Goal: Task Accomplishment & Management: Use online tool/utility

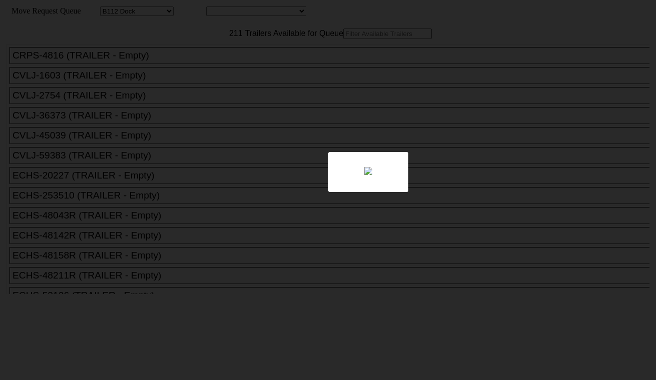
select select "121"
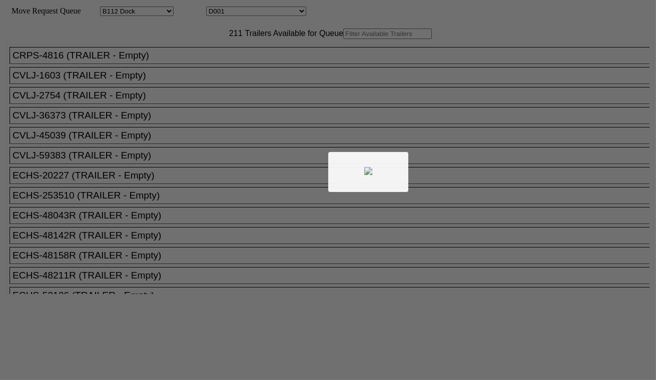
click at [240, 13] on div at bounding box center [328, 190] width 656 height 380
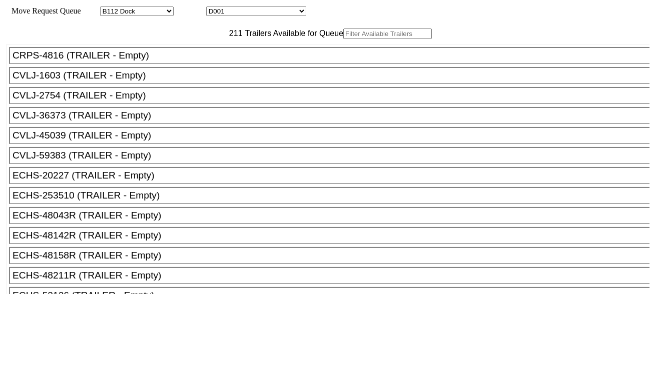
click at [243, 12] on select "D001 D002 D003 D004 D005 D006 D007 D008 D009 D010 D011 D012 D013 D014 D015 D016…" at bounding box center [256, 12] width 100 height 10
select select "3247"
click at [215, 8] on select "D001 D002 D003 D004 D005 D006 D007 D008 D009 D010 D011 D012 D013 D014 D015 D016…" at bounding box center [256, 12] width 100 height 10
click at [343, 39] on input "text" at bounding box center [387, 34] width 89 height 11
paste input "GCXU6262778"
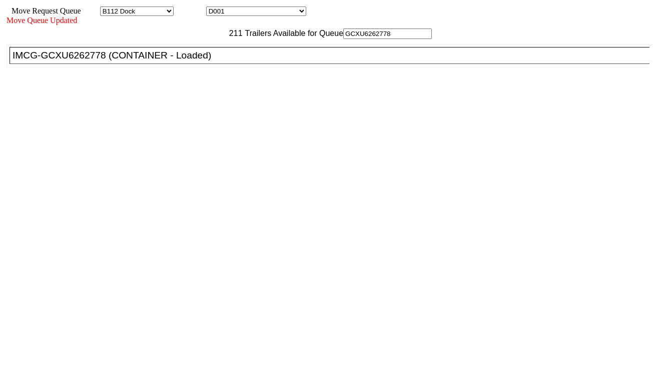
type input "GCXU6262778"
click at [197, 61] on div "IMCG-GCXU6262778 (CONTAINER - Loaded)" at bounding box center [334, 55] width 643 height 11
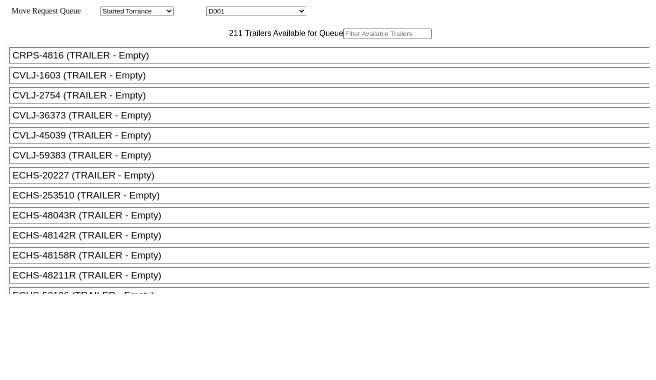
click at [251, 12] on select "D001 D002 D003 D004 D005 D006 D007 D008 D009 D010 D011 D012 D013 D014 D015 D016…" at bounding box center [256, 12] width 100 height 10
select select "3248"
click at [215, 8] on select "D001 D002 D003 D004 D005 D006 D007 D008 D009 D010 D011 D012 D013 D014 D015 D016…" at bounding box center [256, 12] width 100 height 10
click at [343, 39] on input "text" at bounding box center [387, 34] width 89 height 11
paste input "MRSU7263920"
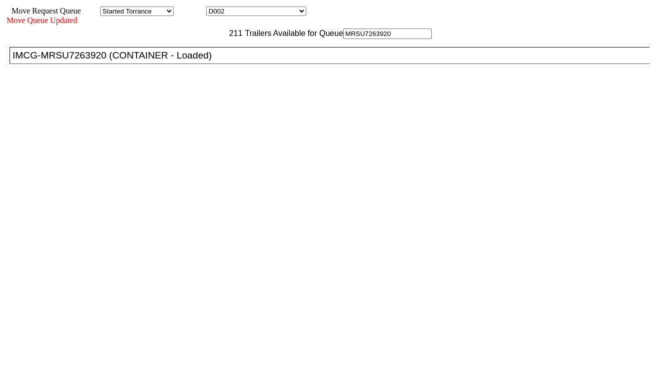
type input "MRSU7263920"
click at [194, 61] on div "IMCG-MRSU7263920 (CONTAINER - Loaded)" at bounding box center [334, 55] width 643 height 11
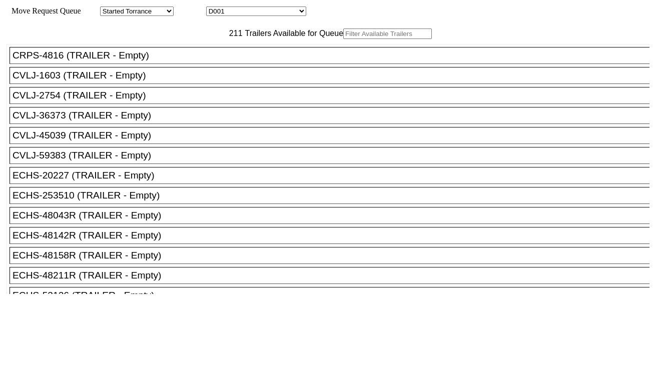
click at [239, 14] on select "D001 D002 D003 D004 D005 D006 D007 D008 D009 D010 D011 D012 D013 D014 D015 D016…" at bounding box center [256, 12] width 100 height 10
select select "3249"
click at [215, 8] on select "D001 D002 D003 D004 D005 D006 D007 D008 D009 D010 D011 D012 D013 D014 D015 D016…" at bounding box center [256, 12] width 100 height 10
click at [343, 39] on input "text" at bounding box center [387, 34] width 89 height 11
paste input "MRKU3007018"
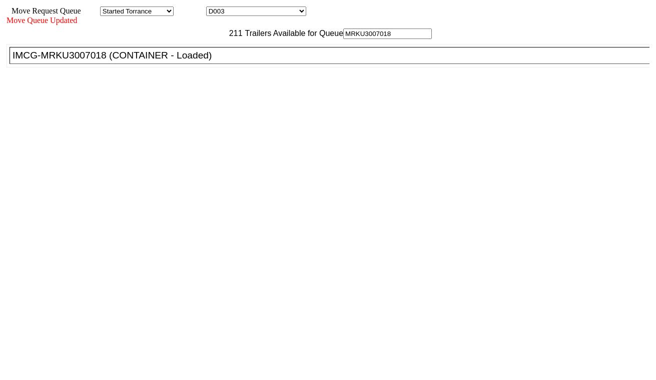
type input "MRKU3007018"
click at [196, 61] on div "IMCG-MRKU3007018 (CONTAINER - Loaded)" at bounding box center [334, 55] width 643 height 11
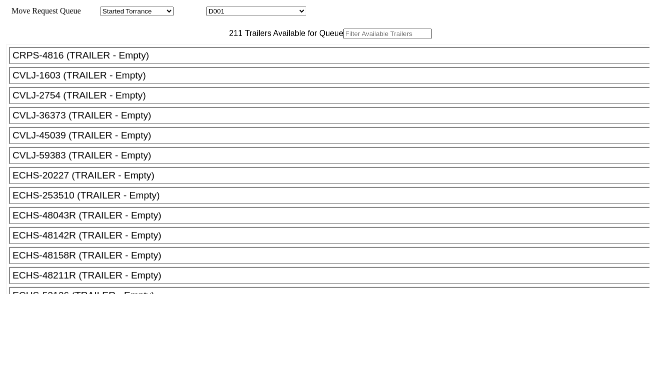
click at [251, 10] on select "D001 D002 D003 D004 D005 D006 D007 D008 D009 D010 D011 D012 D013 D014 D015 D016…" at bounding box center [256, 12] width 100 height 10
select select "3250"
click at [215, 8] on select "D001 D002 D003 D004 D005 D006 D007 D008 D009 D010 D011 D012 D013 D014 D015 D016…" at bounding box center [256, 12] width 100 height 10
click at [343, 39] on input "text" at bounding box center [387, 34] width 89 height 11
paste input "MRKU3644227"
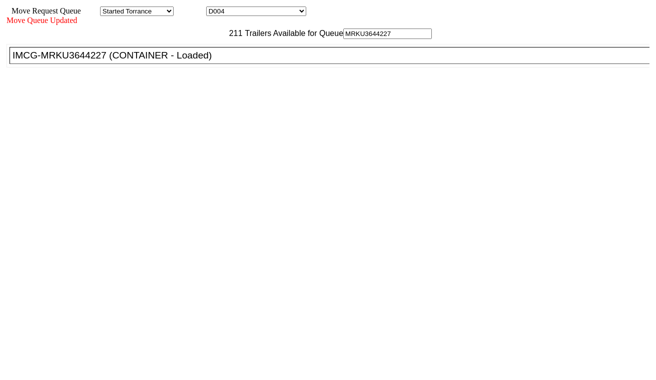
type input "MRKU3644227"
click at [188, 64] on li "IMCG-MRKU3644227 (CONTAINER - Loaded)" at bounding box center [334, 55] width 649 height 17
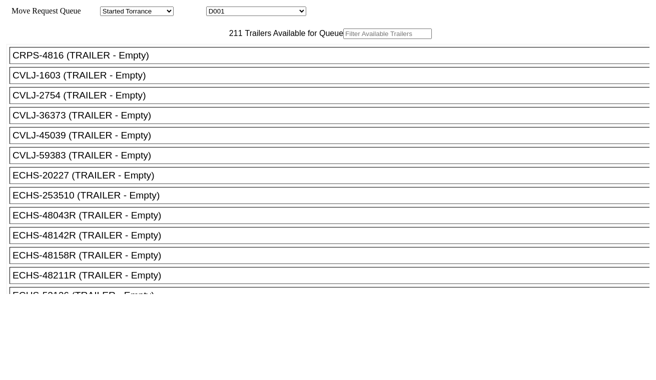
click at [343, 39] on input "text" at bounding box center [387, 34] width 89 height 11
paste input "HAMU2628032"
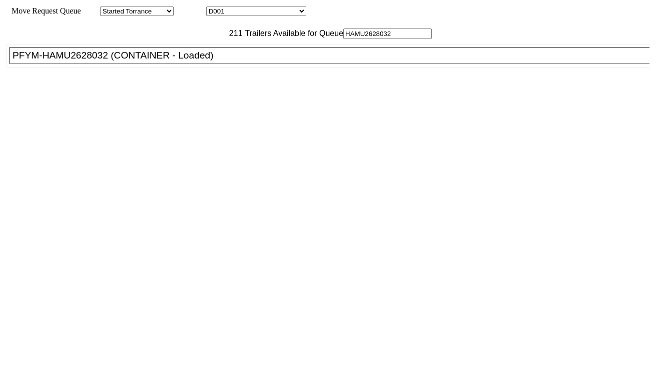
type input "HAMU2628032"
click at [191, 61] on div "PFYM-HAMU2628032 (CONTAINER - Loaded)" at bounding box center [334, 55] width 643 height 11
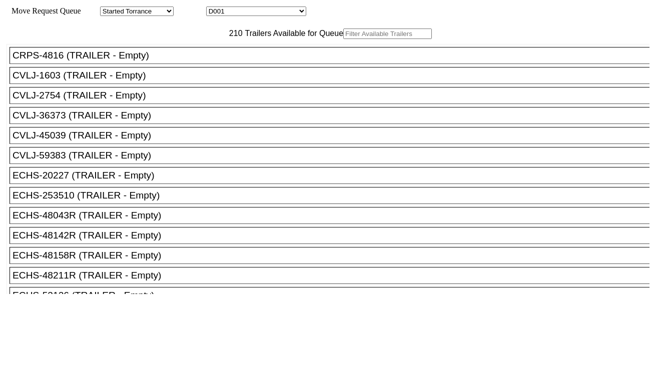
click at [239, 12] on select "D001 D002 D003 D004 D005 D006 D007 D008 D009 D010 D011 D012 D013 D014 D015 D016…" at bounding box center [256, 12] width 100 height 10
select select "3252"
click at [215, 8] on select "D001 D002 D003 D004 D005 D006 D007 D008 D009 D010 D011 D012 D013 D014 D015 D016…" at bounding box center [256, 12] width 100 height 10
click at [343, 39] on input "text" at bounding box center [387, 34] width 89 height 11
paste input "MRSU8412021"
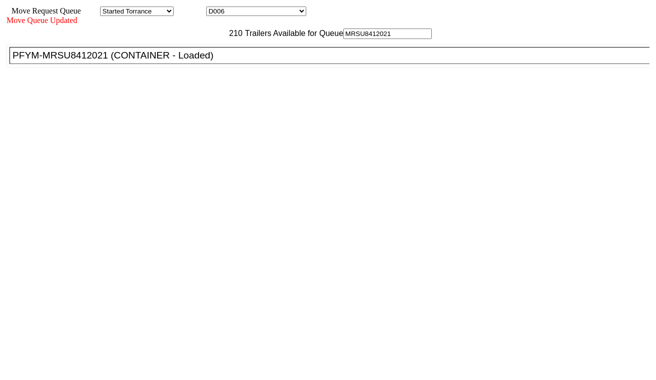
type input "MRSU8412021"
click at [203, 61] on div "PFYM-MRSU8412021 (CONTAINER - Loaded)" at bounding box center [334, 55] width 643 height 11
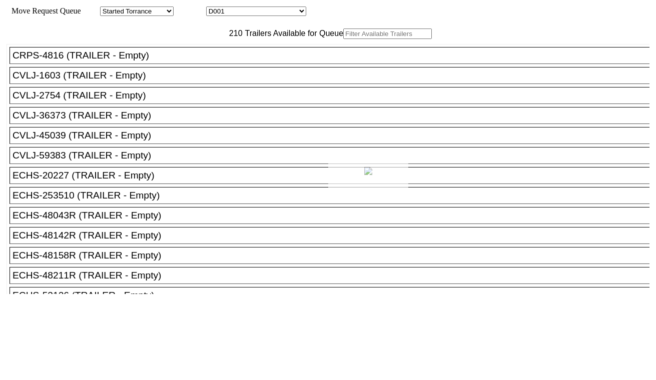
click at [245, 13] on div at bounding box center [328, 190] width 656 height 380
click at [245, 12] on select "D001 D002 D003 D004 D005 D006 D007 D008 D009 D010 D011 D012 D013 D014 D015 D016…" at bounding box center [256, 12] width 100 height 10
select select "3253"
click at [215, 8] on select "D001 D002 D003 D004 D005 D006 D007 D008 D009 D010 D011 D012 D013 D014 D015 D016…" at bounding box center [256, 12] width 100 height 10
click at [343, 39] on input "text" at bounding box center [387, 34] width 89 height 11
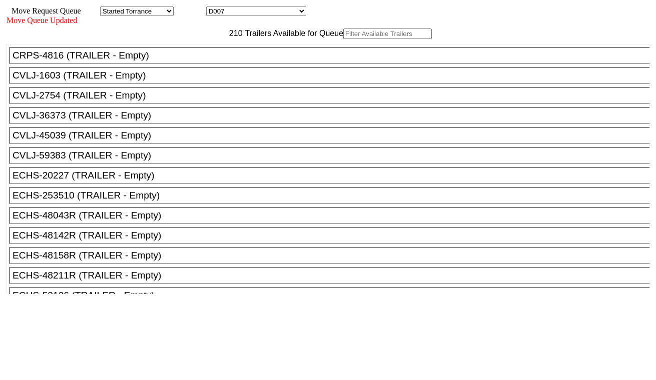
paste input "TGHU6934795"
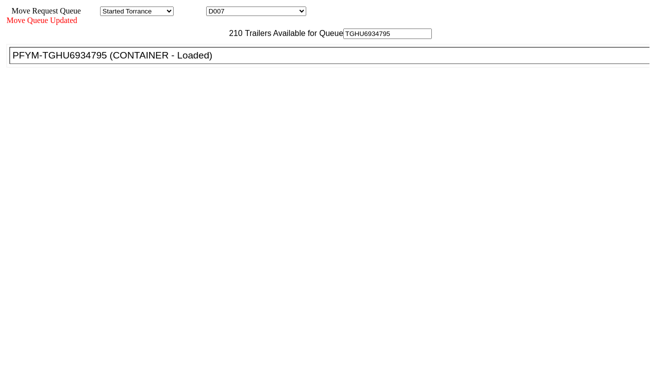
type input "TGHU6934795"
click at [207, 61] on div "PFYM-TGHU6934795 (CONTAINER - Loaded)" at bounding box center [334, 55] width 643 height 11
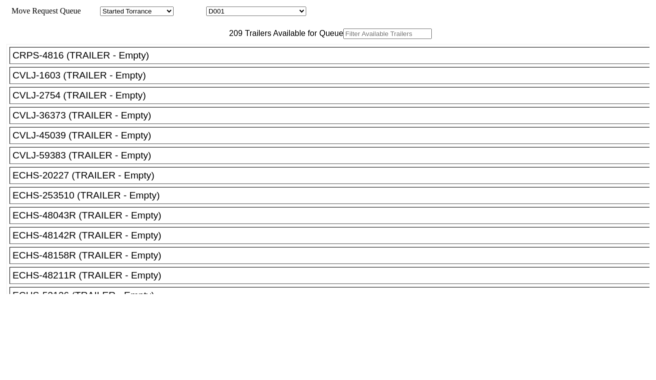
click at [261, 14] on select "D001 D002 D003 D004 D005 D006 D007 D008 D009 D010 D011 D012 D013 D014 D015 D016…" at bounding box center [256, 12] width 100 height 10
select select "3254"
click at [215, 8] on select "D001 D002 D003 D004 D005 D006 D007 D008 D009 D010 D011 D012 D013 D014 D015 D016…" at bounding box center [256, 12] width 100 height 10
click at [343, 39] on input "text" at bounding box center [387, 34] width 89 height 11
paste input "FFAU4270162"
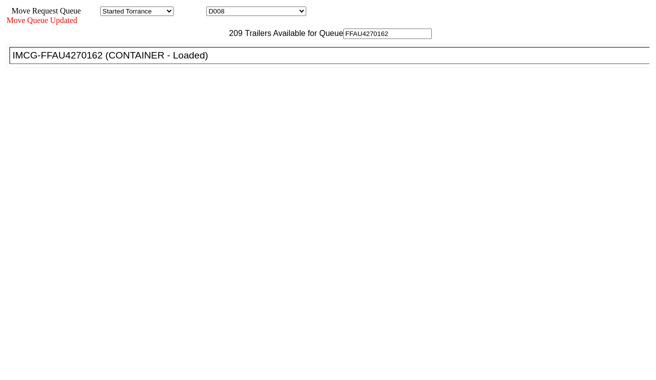
type input "FFAU4270162"
click at [206, 61] on div "IMCG-FFAU4270162 (CONTAINER - Loaded)" at bounding box center [334, 55] width 643 height 11
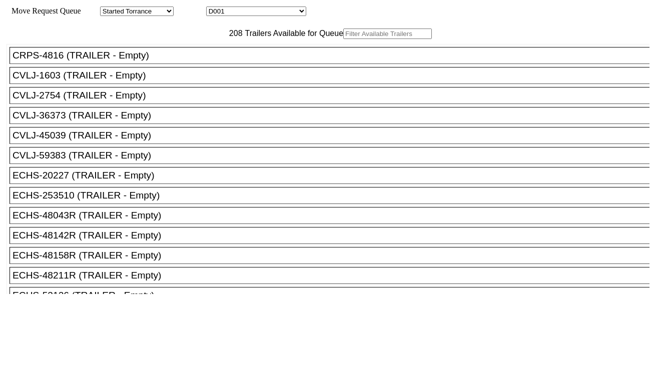
click at [244, 12] on select "D001 D002 D003 D004 D005 D006 D007 D008 D009 D010 D011 D012 D013 D014 D015 D016…" at bounding box center [256, 12] width 100 height 10
select select "3255"
click at [215, 8] on select "D001 D002 D003 D004 D005 D006 D007 D008 D009 D010 D011 D012 D013 D014 D015 D016…" at bounding box center [256, 12] width 100 height 10
click at [343, 39] on input "text" at bounding box center [387, 34] width 89 height 11
paste input "AMFU8586777"
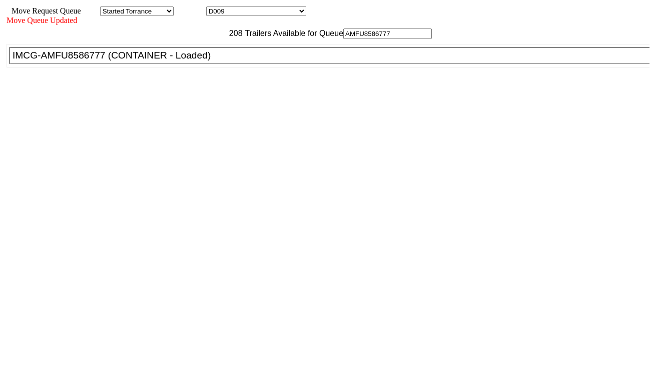
type input "AMFU8586777"
click at [206, 61] on div "IMCG-AMFU8586777 (CONTAINER - Loaded)" at bounding box center [334, 55] width 643 height 11
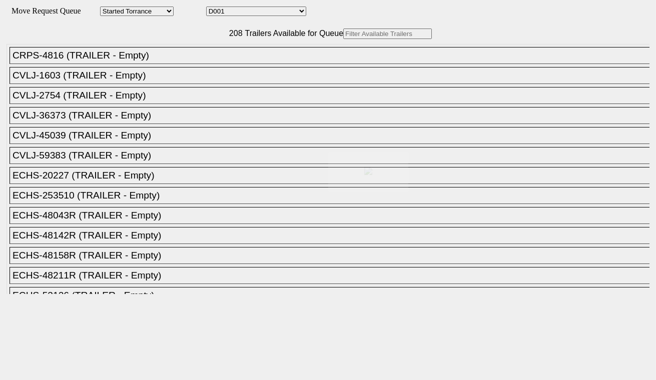
click at [264, 13] on body "Move Request Queue Area Started Torrance Lost Torrance Appt Torrance Bobtail B1…" at bounding box center [328, 169] width 648 height 330
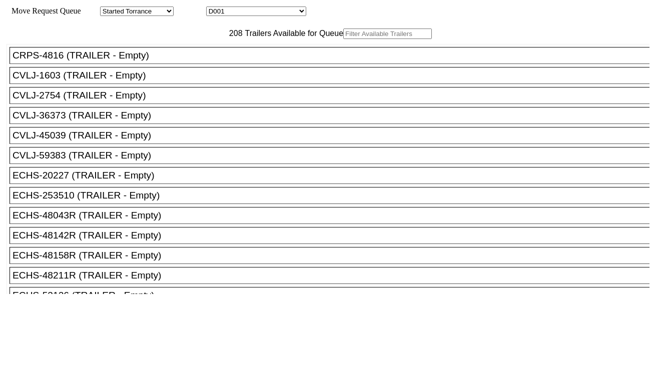
click at [263, 10] on select "D001 D002 D003 D004 D005 D006 D007 D008 D009 D010 D011 D012 D013 D014 D015 D016…" at bounding box center [256, 12] width 100 height 10
select select "3256"
click at [215, 8] on select "D001 D002 D003 D004 D005 D006 D007 D008 D009 D010 D011 D012 D013 D014 D015 D016…" at bounding box center [256, 12] width 100 height 10
click at [343, 39] on input "text" at bounding box center [387, 34] width 89 height 11
paste input "MRSU5465326"
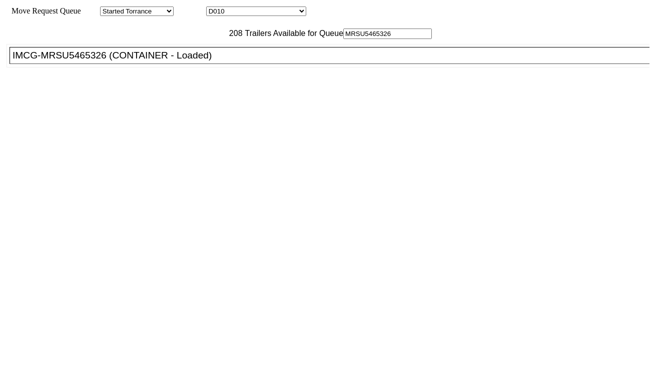
type input "MRSU5465326"
click at [184, 61] on div "IMCG-MRSU5465326 (CONTAINER - Loaded)" at bounding box center [334, 55] width 643 height 11
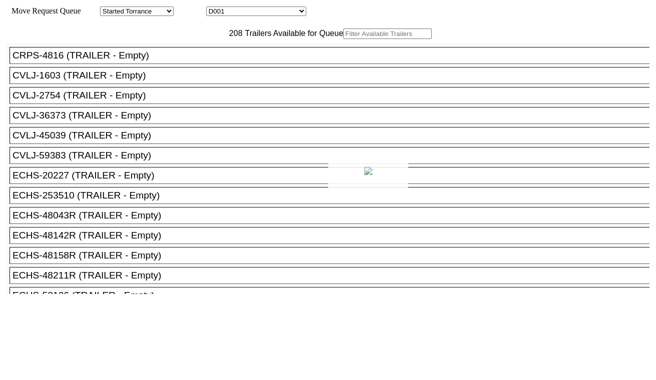
click at [241, 10] on div at bounding box center [328, 190] width 656 height 380
click at [246, 16] on select "D001 D002 D003 D004 D005 D006 D007 D008 D009 D010 D011 D012 D013 D014 D015 D016…" at bounding box center [256, 12] width 100 height 10
select select "3257"
click at [215, 8] on select "D001 D002 D003 D004 D005 D006 D007 D008 D009 D010 D011 D012 D013 D014 D015 D016…" at bounding box center [256, 12] width 100 height 10
click at [343, 39] on input "text" at bounding box center [387, 34] width 89 height 11
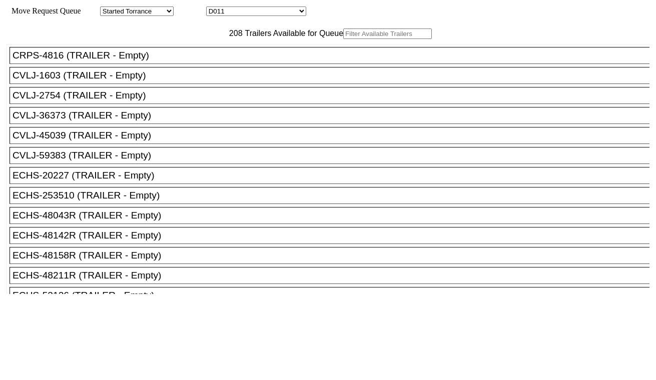
paste input "FFAU7431363"
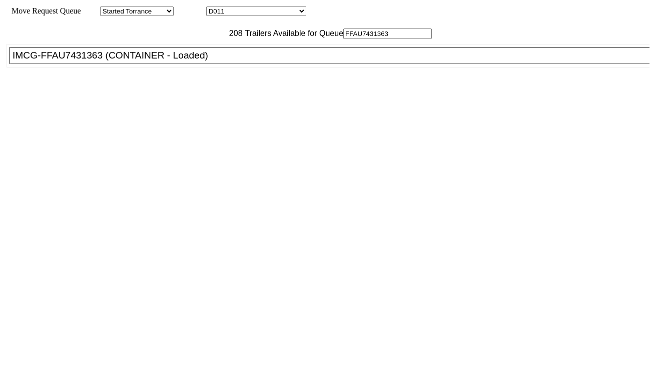
type input "FFAU7431363"
click at [207, 61] on div "IMCG-FFAU7431363 (CONTAINER - Loaded)" at bounding box center [334, 55] width 643 height 11
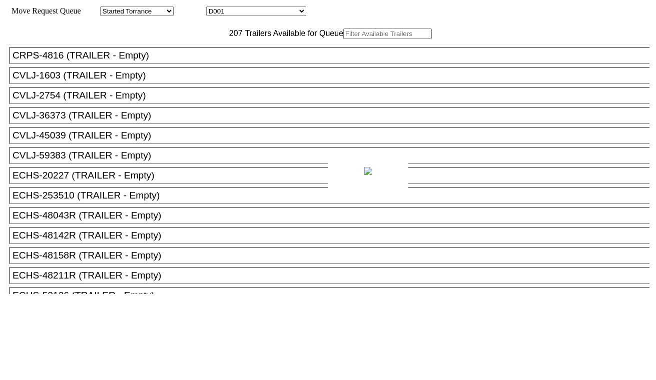
click at [246, 16] on div at bounding box center [328, 190] width 656 height 380
click at [247, 14] on select "D001 D002 D003 D004 D005 D006 D007 D008 D009 D010 D011 D012 D013 D014 D015 D016…" at bounding box center [256, 12] width 100 height 10
select select "3258"
click at [215, 8] on select "D001 D002 D003 D004 D005 D006 D007 D008 D009 D010 D011 D012 D013 D014 D015 D016…" at bounding box center [256, 12] width 100 height 10
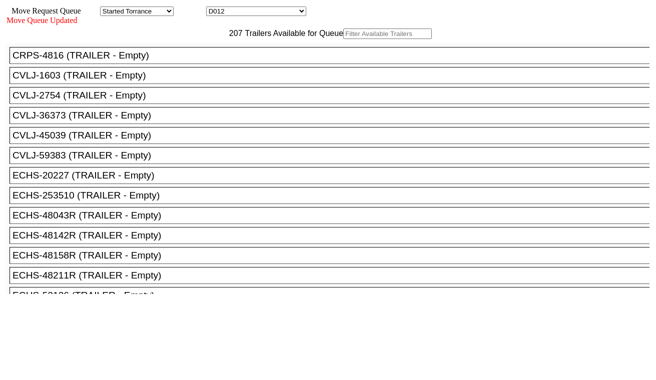
click at [343, 39] on input "text" at bounding box center [387, 34] width 89 height 11
paste input "UACU5945666"
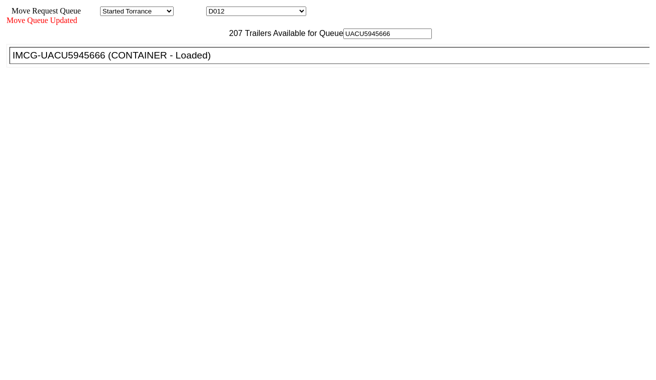
type input "UACU5945666"
click at [208, 61] on div "IMCG-UACU5945666 (CONTAINER - Loaded)" at bounding box center [334, 55] width 643 height 11
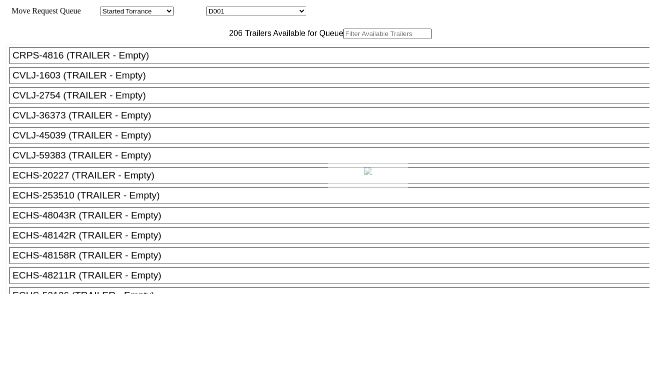
click at [263, 11] on div at bounding box center [328, 190] width 656 height 380
click at [263, 11] on select "D001 D002 D003 D004 D005 D006 D007 D008 D009 D010 D011 D012 D013 D014 D015 D016…" at bounding box center [256, 12] width 100 height 10
select select "3259"
click at [215, 8] on select "D001 D002 D003 D004 D005 D006 D007 D008 D009 D010 D011 D012 D013 D014 D015 D016…" at bounding box center [256, 12] width 100 height 10
click at [343, 39] on input "text" at bounding box center [387, 34] width 89 height 11
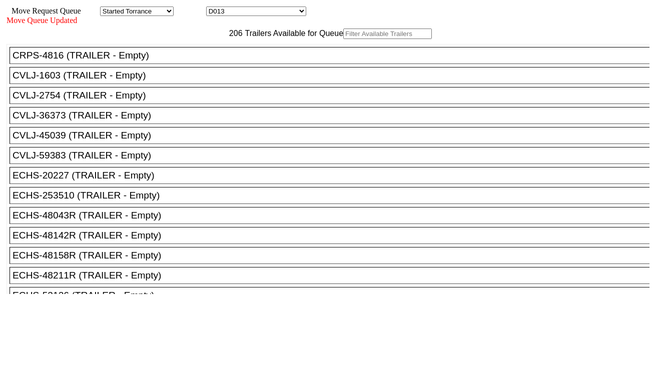
paste input "MSDU6458979"
type input "MSDU6458979"
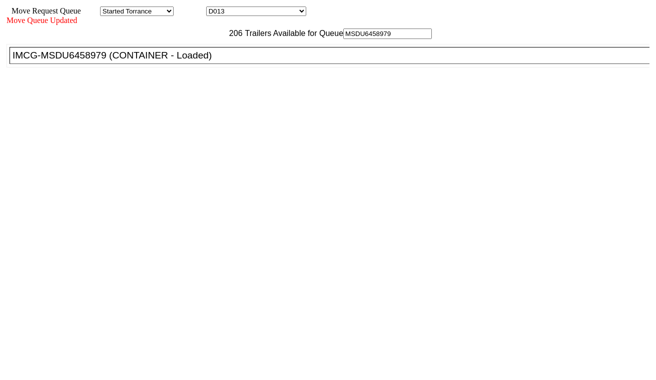
click at [202, 61] on div "IMCG-MSDU6458979 (CONTAINER - Loaded)" at bounding box center [334, 55] width 643 height 11
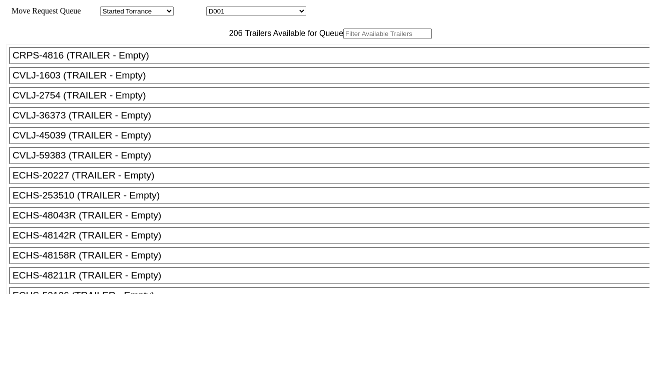
click at [264, 14] on select "D001 D002 D003 D004 D005 D006 D007 D008 D009 D010 D011 D012 D013 D014 D015 D016…" at bounding box center [256, 12] width 100 height 10
select select "3260"
click at [215, 8] on select "D001 D002 D003 D004 D005 D006 D007 D008 D009 D010 D011 D012 D013 D014 D015 D016…" at bounding box center [256, 12] width 100 height 10
click at [343, 39] on input "text" at bounding box center [387, 34] width 89 height 11
paste input "MRSU7024530"
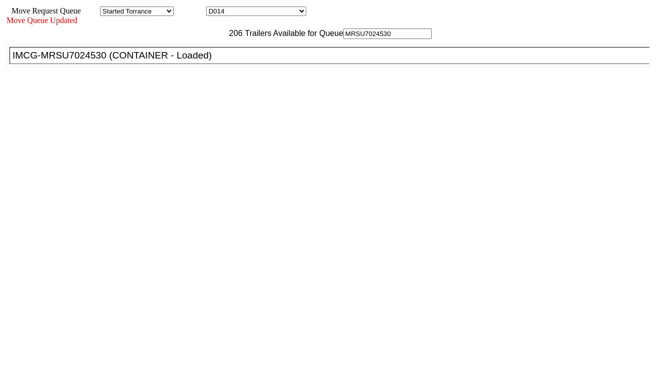
type input "MRSU7024530"
click at [202, 61] on div "IMCG-MRSU7024530 (CONTAINER - Loaded)" at bounding box center [334, 55] width 643 height 11
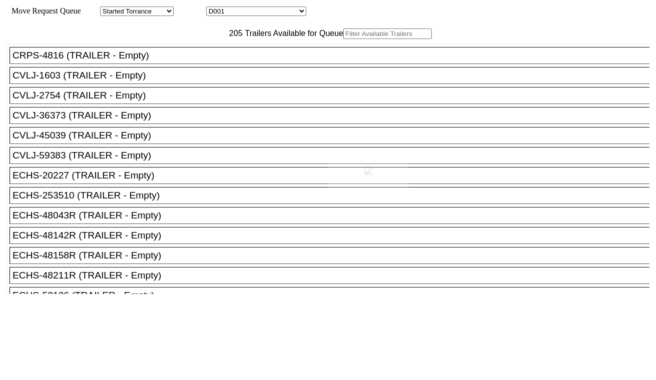
click at [240, 16] on div at bounding box center [328, 190] width 656 height 380
click at [241, 13] on select "D001 D002 D003 D004 D005 D006 D007 D008 D009 D010 D011 D012 D013 D014 D015 D016…" at bounding box center [256, 12] width 100 height 10
select select "3261"
click at [215, 8] on select "D001 D002 D003 D004 D005 D006 D007 D008 D009 D010 D011 D012 D013 D014 D015 D016…" at bounding box center [256, 12] width 100 height 10
click at [343, 39] on input "text" at bounding box center [387, 34] width 89 height 11
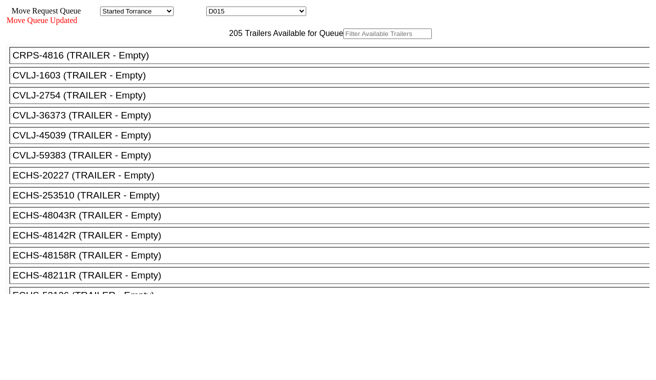
paste input "UETU6215538"
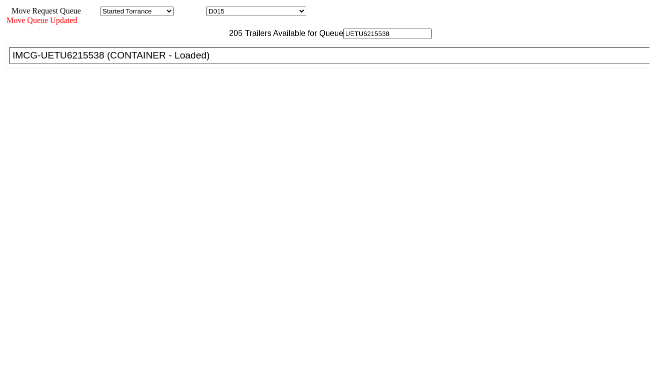
type input "UETU6215538"
click at [202, 61] on div "IMCG-UETU6215538 (CONTAINER - Loaded)" at bounding box center [334, 55] width 643 height 11
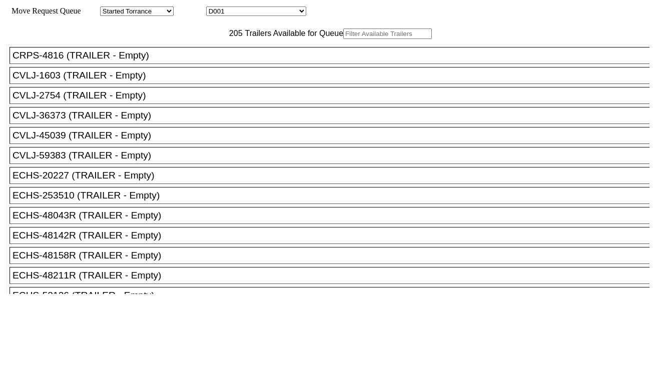
click at [256, 15] on select "D001 D002 D003 D004 D005 D006 D007 D008 D009 D010 D011 D012 D013 D014 D015 D016…" at bounding box center [256, 12] width 100 height 10
select select "3262"
click at [215, 8] on select "D001 D002 D003 D004 D005 D006 D007 D008 D009 D010 D011 D012 D013 D014 D015 D016…" at bounding box center [256, 12] width 100 height 10
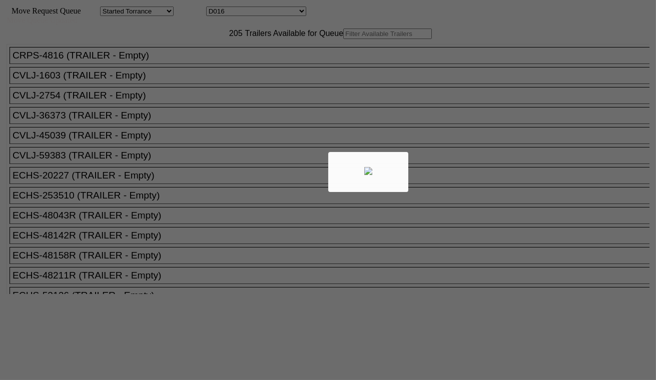
click at [213, 56] on div at bounding box center [328, 190] width 656 height 380
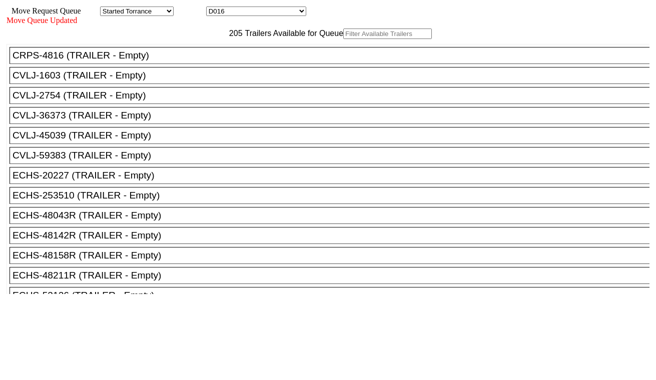
click at [343, 39] on input "text" at bounding box center [387, 34] width 89 height 11
paste input "MSMU8422544"
type input "MSMU8422544"
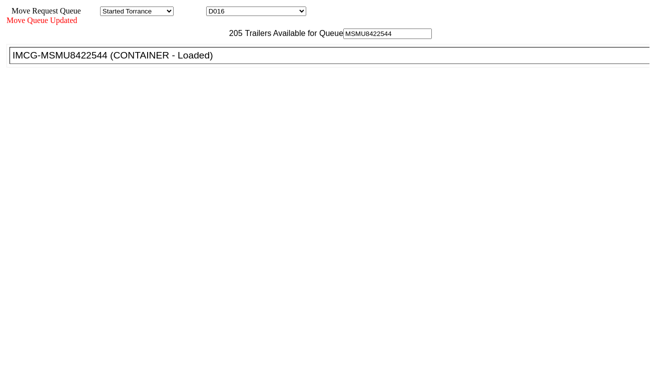
click at [207, 61] on div "IMCG-MSMU8422544 (CONTAINER - Loaded)" at bounding box center [334, 55] width 643 height 11
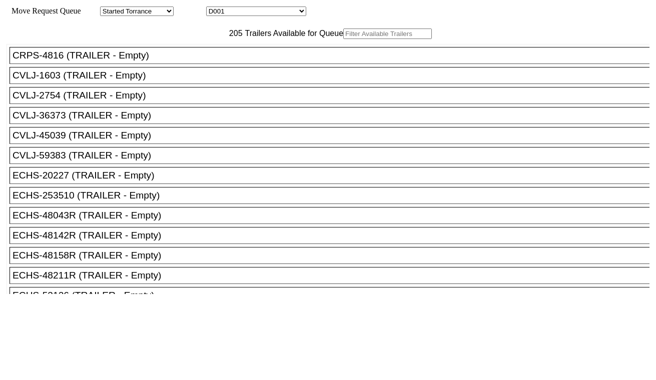
click at [232, 8] on select "D001 D002 D003 D004 D005 D006 D007 D008 D009 D010 D011 D012 D013 D014 D015 D016…" at bounding box center [256, 12] width 100 height 10
select select "3263"
click at [215, 8] on select "D001 D002 D003 D004 D005 D006 D007 D008 D009 D010 D011 D012 D013 D014 D015 D016…" at bounding box center [256, 12] width 100 height 10
click at [343, 39] on input "text" at bounding box center [387, 34] width 89 height 11
paste input "MSNU8658003"
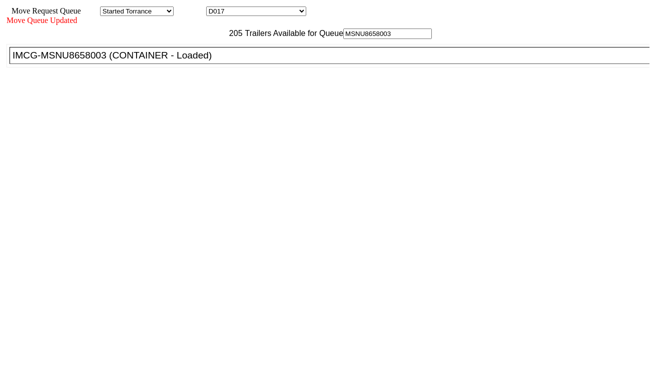
type input "MSNU8658003"
click at [199, 61] on div "IMCG-MSNU8658003 (CONTAINER - Loaded)" at bounding box center [334, 55] width 643 height 11
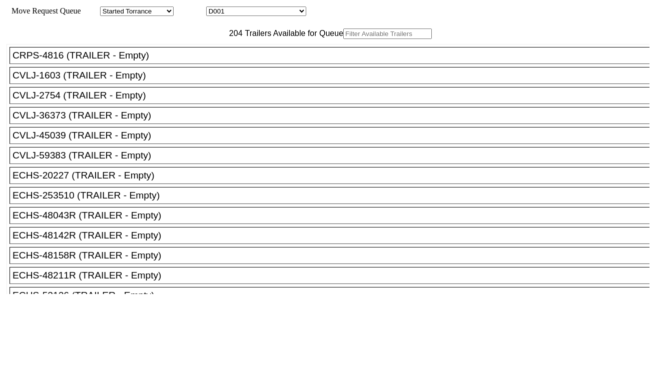
click at [285, 12] on select "D001 D002 D003 D004 D005 D006 D007 D008 D009 D010 D011 D012 D013 D014 D015 D016…" at bounding box center [256, 12] width 100 height 10
select select "3264"
click at [215, 8] on select "D001 D002 D003 D004 D005 D006 D007 D008 D009 D010 D011 D012 D013 D014 D015 D016…" at bounding box center [256, 12] width 100 height 10
click at [343, 39] on input "text" at bounding box center [387, 34] width 89 height 11
paste input "MRSU8122399"
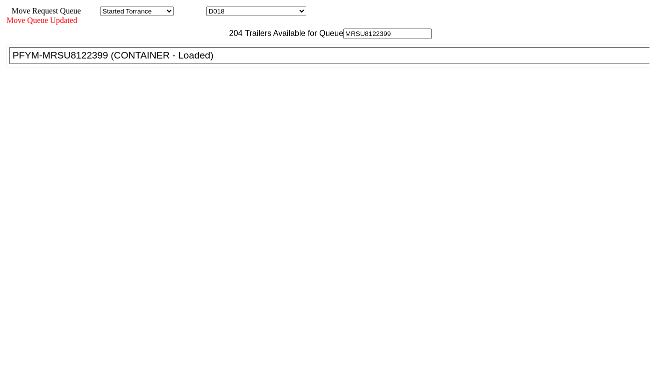
type input "MRSU8122399"
click at [207, 61] on div "PFYM-MRSU8122399 (CONTAINER - Loaded)" at bounding box center [334, 55] width 643 height 11
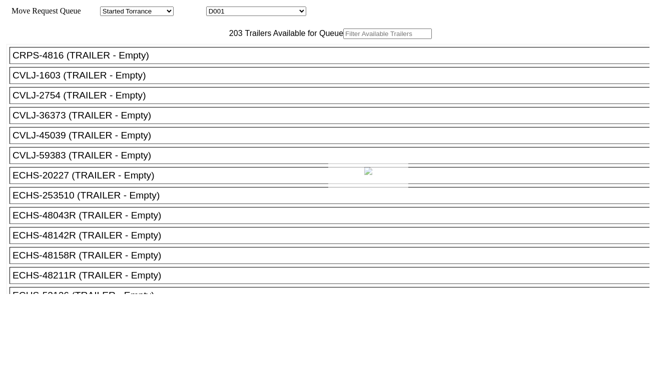
drag, startPoint x: 209, startPoint y: 17, endPoint x: 248, endPoint y: 14, distance: 39.6
click at [248, 14] on div at bounding box center [328, 190] width 656 height 380
click at [248, 11] on select "D001 D002 D003 D004 D005 D006 D007 D008 D009 D010 D011 D012 D013 D014 D015 D016…" at bounding box center [256, 12] width 100 height 10
select select "3265"
click at [215, 8] on select "D001 D002 D003 D004 D005 D006 D007 D008 D009 D010 D011 D012 D013 D014 D015 D016…" at bounding box center [256, 12] width 100 height 10
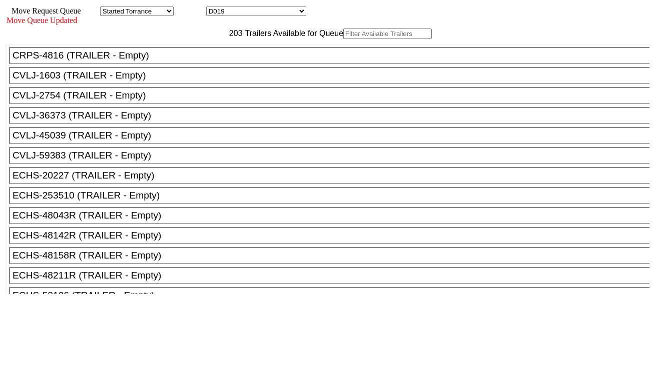
click at [343, 39] on input "text" at bounding box center [387, 34] width 89 height 11
paste input "ONEU1864396"
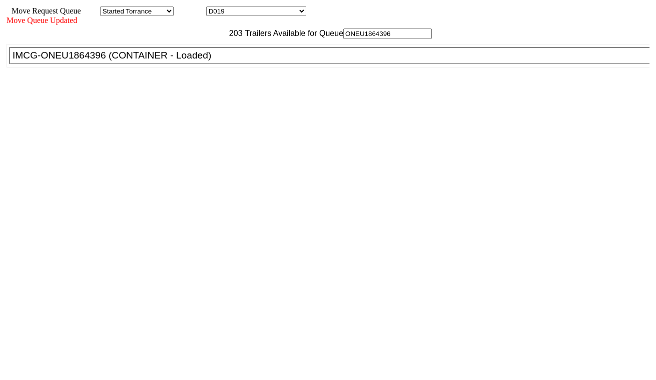
type input "ONEU1864396"
click at [204, 61] on div "IMCG-ONEU1864396 (CONTAINER - Loaded)" at bounding box center [334, 55] width 643 height 11
